Goal: Obtain resource: Obtain resource

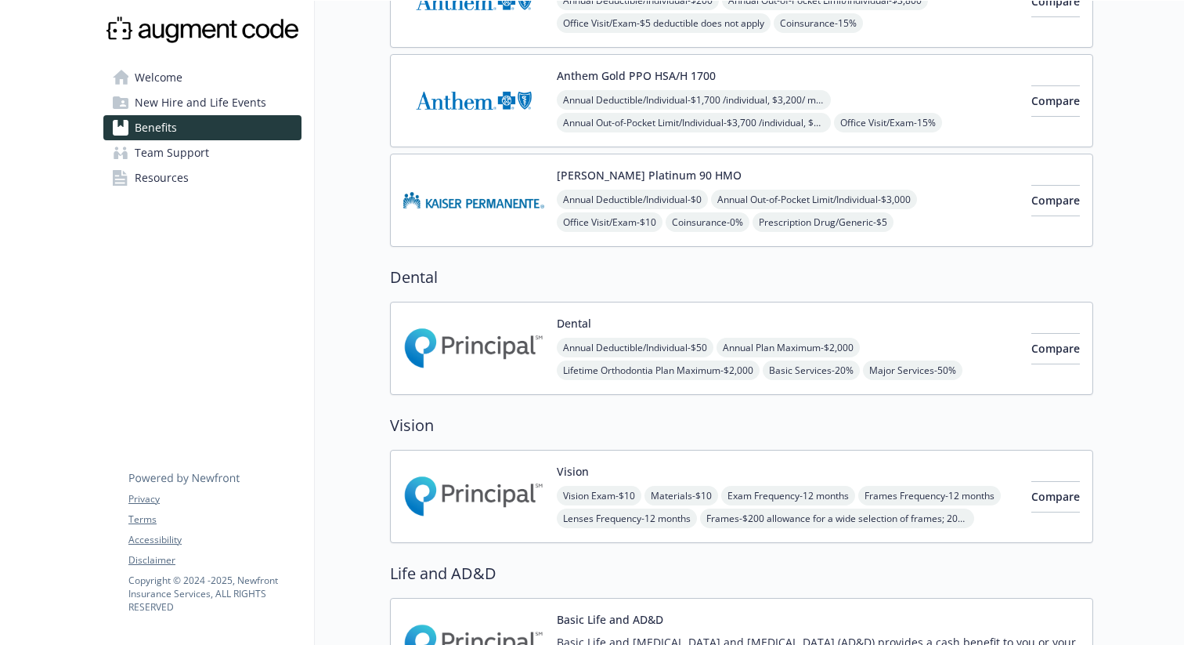
scroll to position [161, 0]
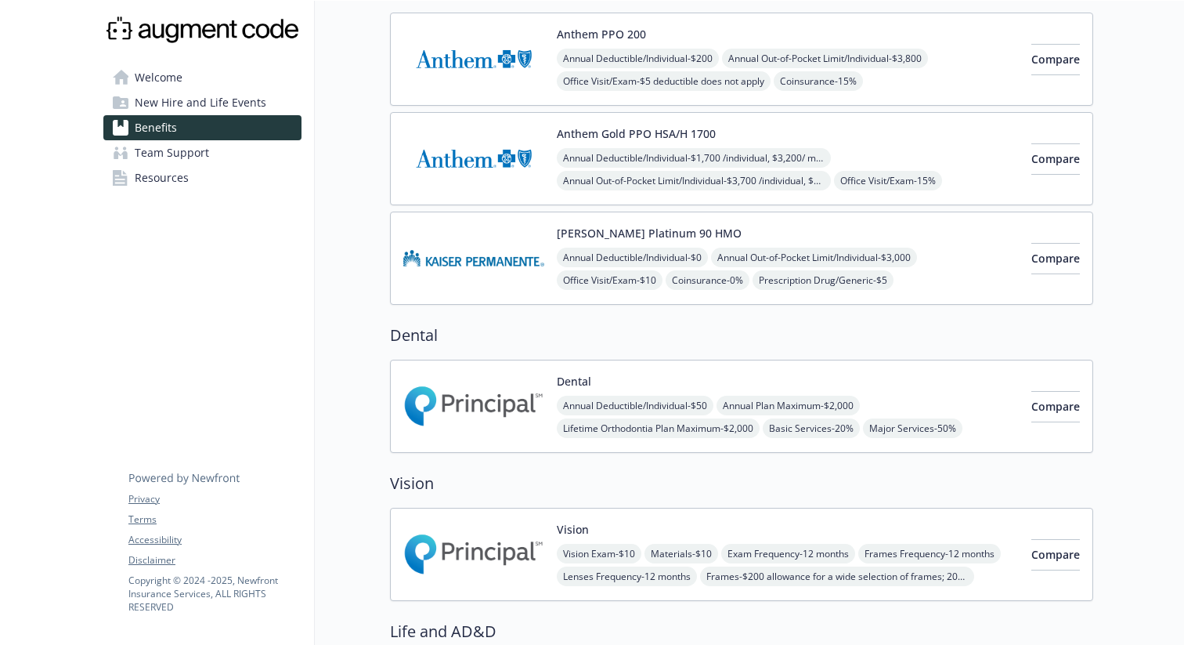
click at [157, 115] on span "Benefits" at bounding box center [156, 127] width 42 height 25
click at [166, 104] on span "New Hire and Life Events" at bounding box center [201, 102] width 132 height 25
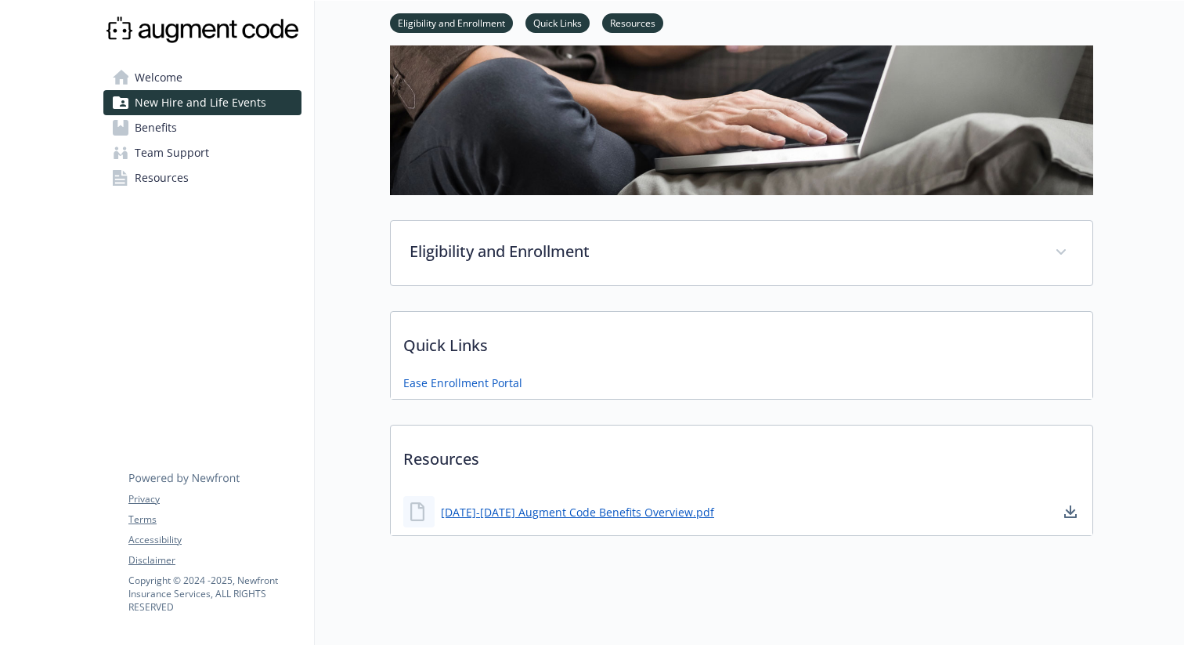
scroll to position [219, 0]
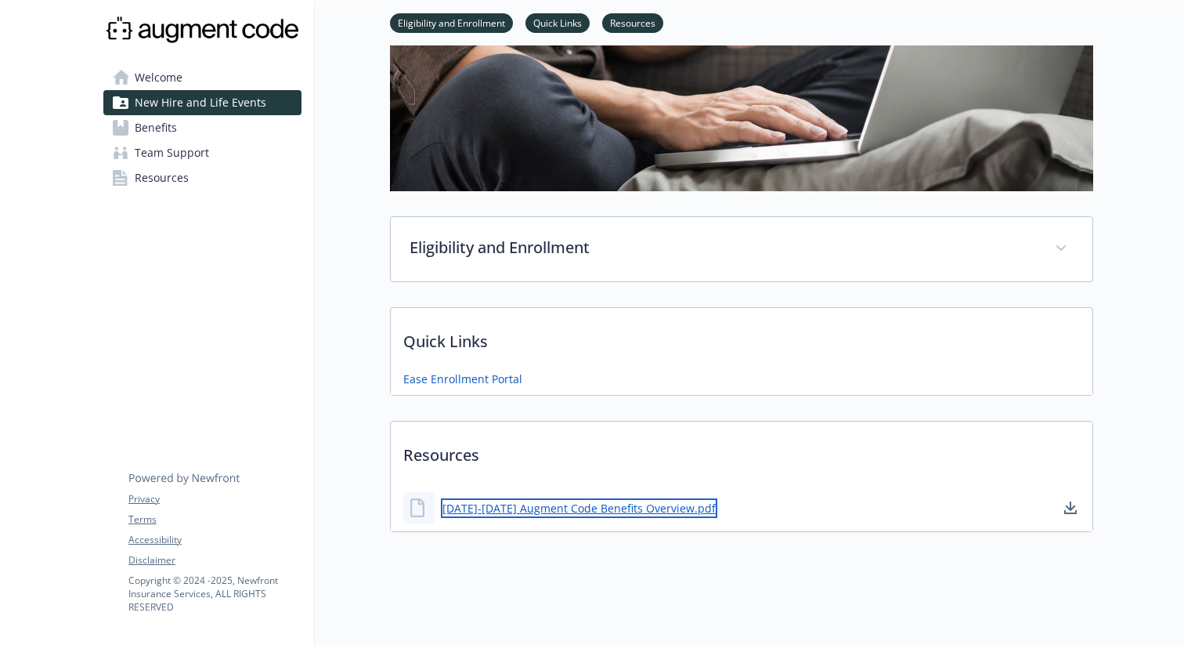
click at [516, 507] on link "[DATE]-[DATE] Augment Code Benefits Overview.pdf" at bounding box center [579, 508] width 276 height 20
